Goal: Transaction & Acquisition: Purchase product/service

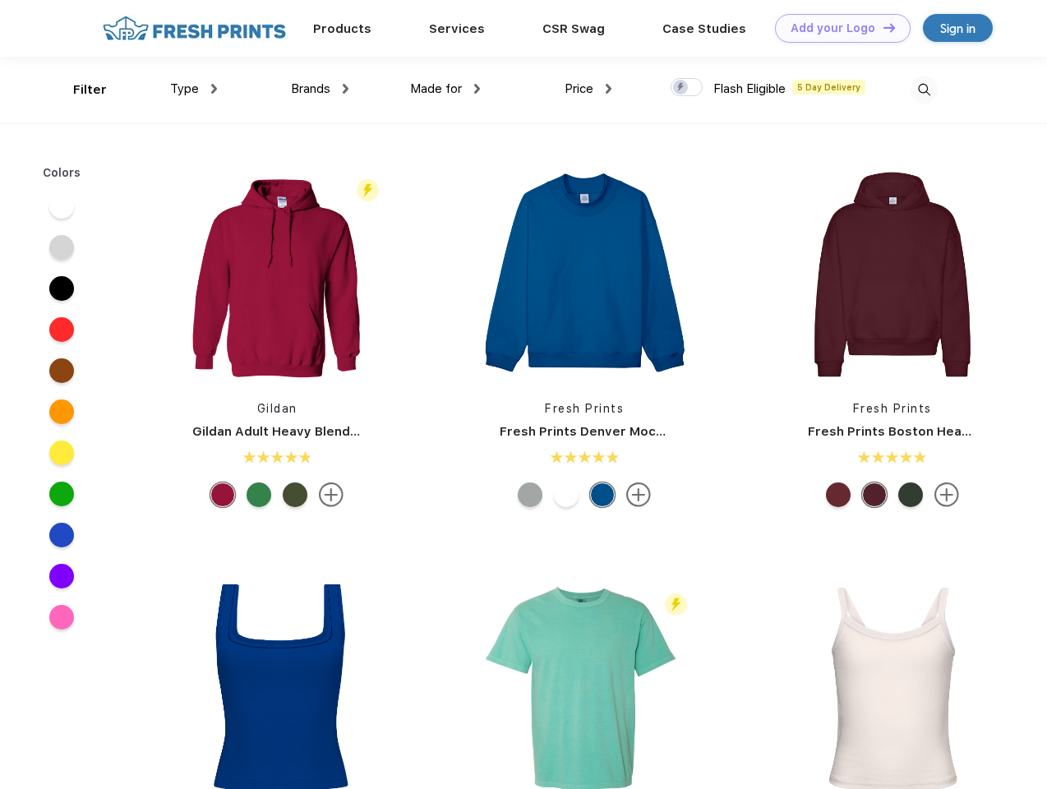
click at [837, 28] on link "Add your Logo Design Tool" at bounding box center [843, 28] width 136 height 29
click at [0, 0] on div "Design Tool" at bounding box center [0, 0] width 0 height 0
click at [882, 27] on link "Add your Logo Design Tool" at bounding box center [843, 28] width 136 height 29
click at [79, 90] on div "Filter" at bounding box center [90, 90] width 34 height 19
click at [194, 89] on span "Type" at bounding box center [184, 88] width 29 height 15
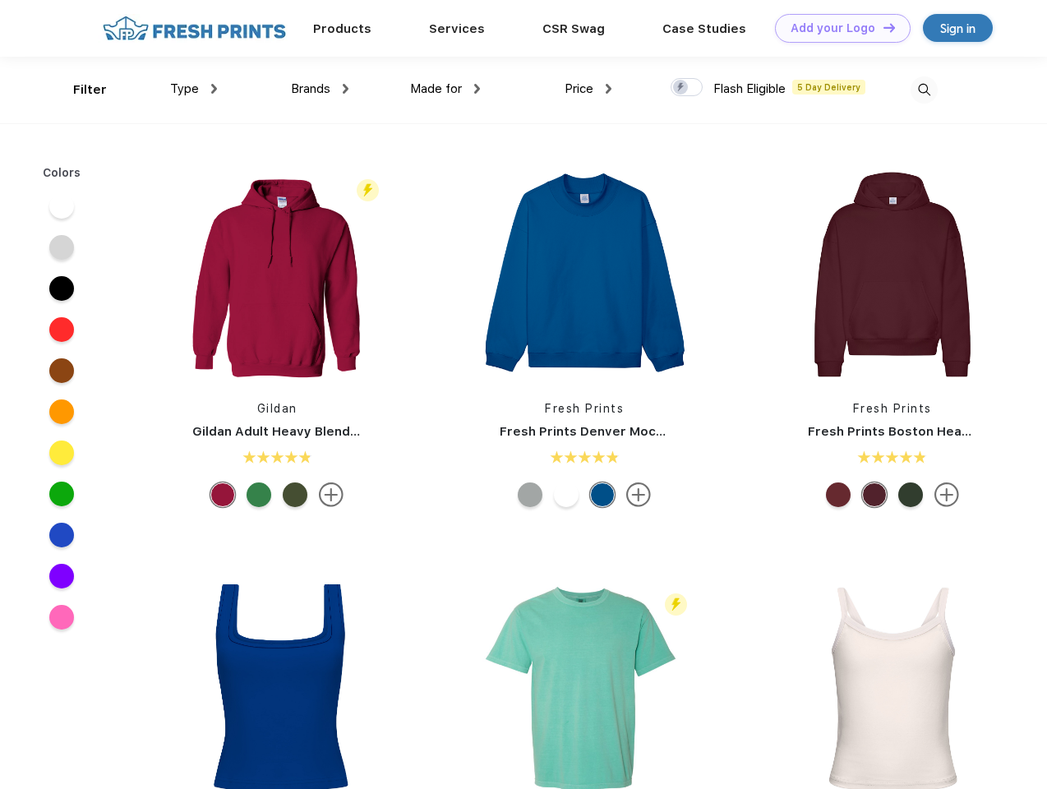
click at [320, 89] on span "Brands" at bounding box center [310, 88] width 39 height 15
click at [446, 89] on span "Made for" at bounding box center [436, 88] width 52 height 15
click at [589, 89] on span "Price" at bounding box center [579, 88] width 29 height 15
click at [687, 88] on div at bounding box center [687, 87] width 32 height 18
click at [681, 88] on input "checkbox" at bounding box center [676, 82] width 11 height 11
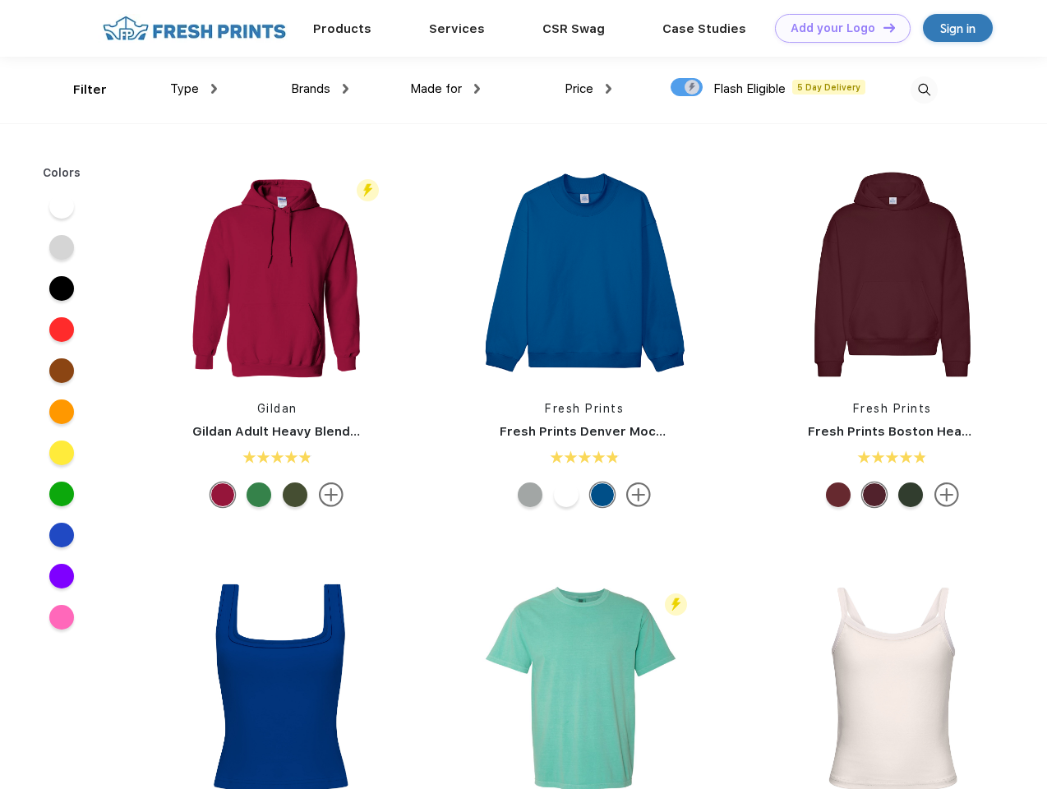
click at [924, 90] on img at bounding box center [924, 89] width 27 height 27
